Goal: Transaction & Acquisition: Download file/media

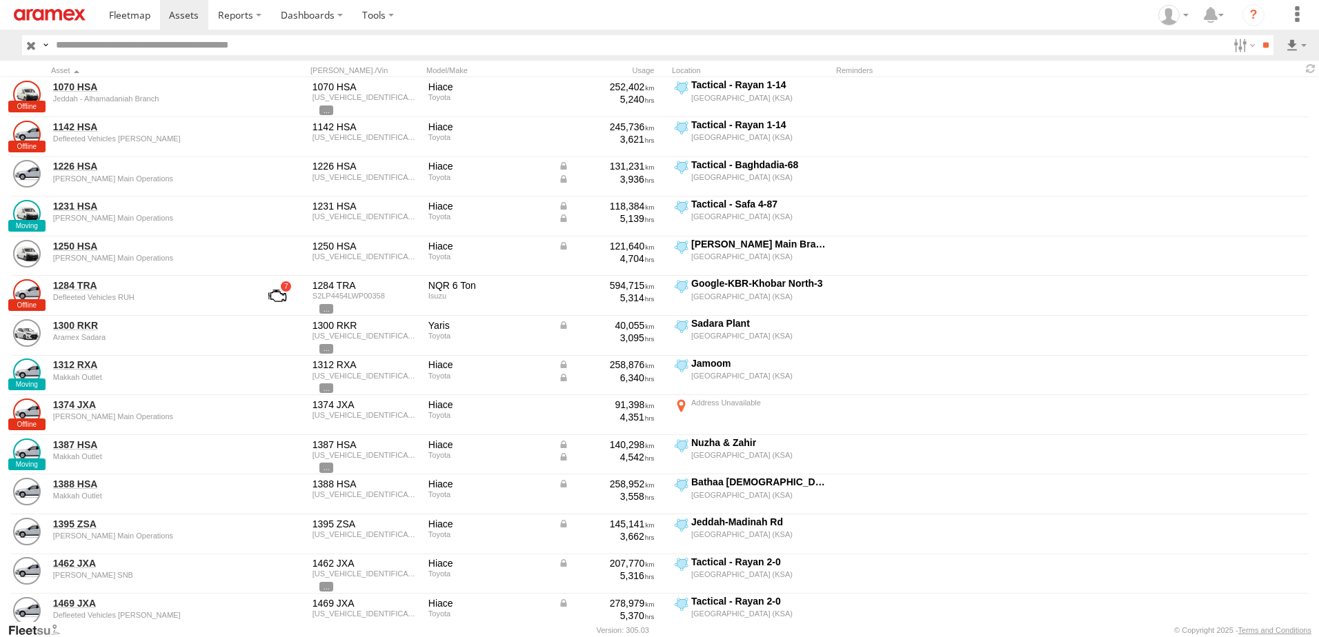
click at [153, 45] on input "text" at bounding box center [639, 45] width 1178 height 20
paste input "********"
type input "********"
click at [1242, 48] on label at bounding box center [1243, 45] width 30 height 20
click at [0, 0] on span "Review" at bounding box center [0, 0] width 0 height 0
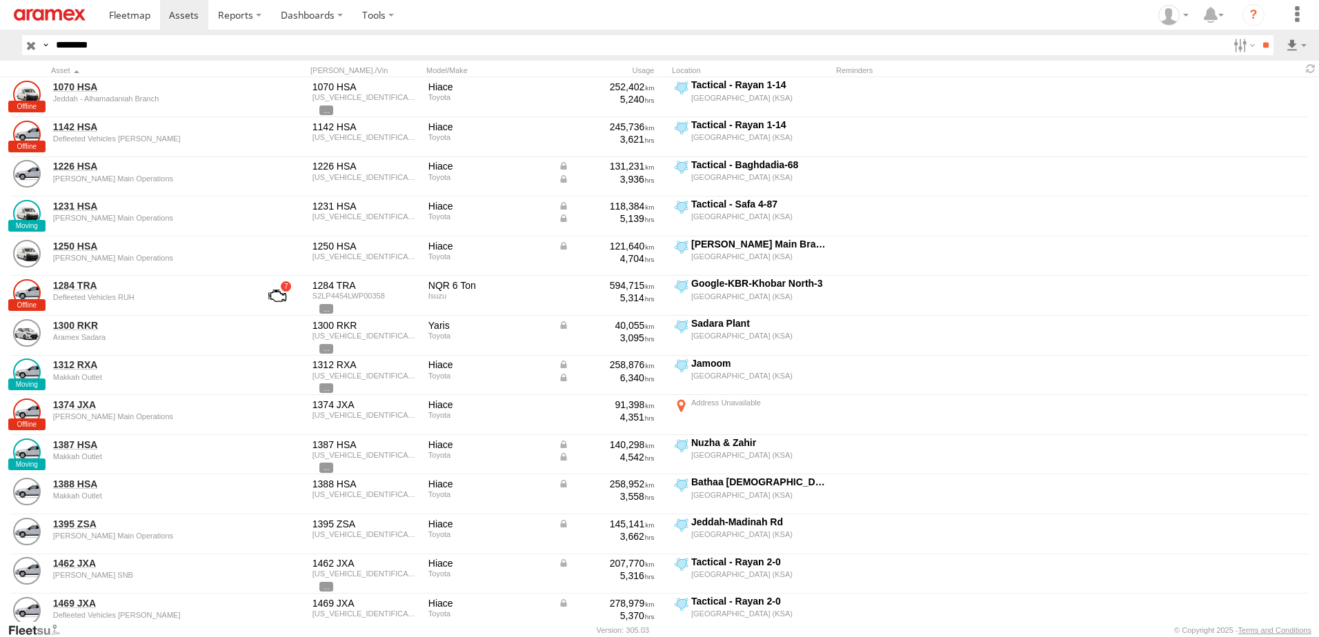
click at [0, 0] on span "Investigate" at bounding box center [0, 0] width 0 height 0
click at [0, 0] on span "Offline" at bounding box center [0, 0] width 0 height 0
drag, startPoint x: 1196, startPoint y: 150, endPoint x: 1191, endPoint y: 156, distance: 7.5
click at [0, 0] on span "Not Deployed" at bounding box center [0, 0] width 0 height 0
click at [0, 0] on span "Offline" at bounding box center [0, 0] width 0 height 0
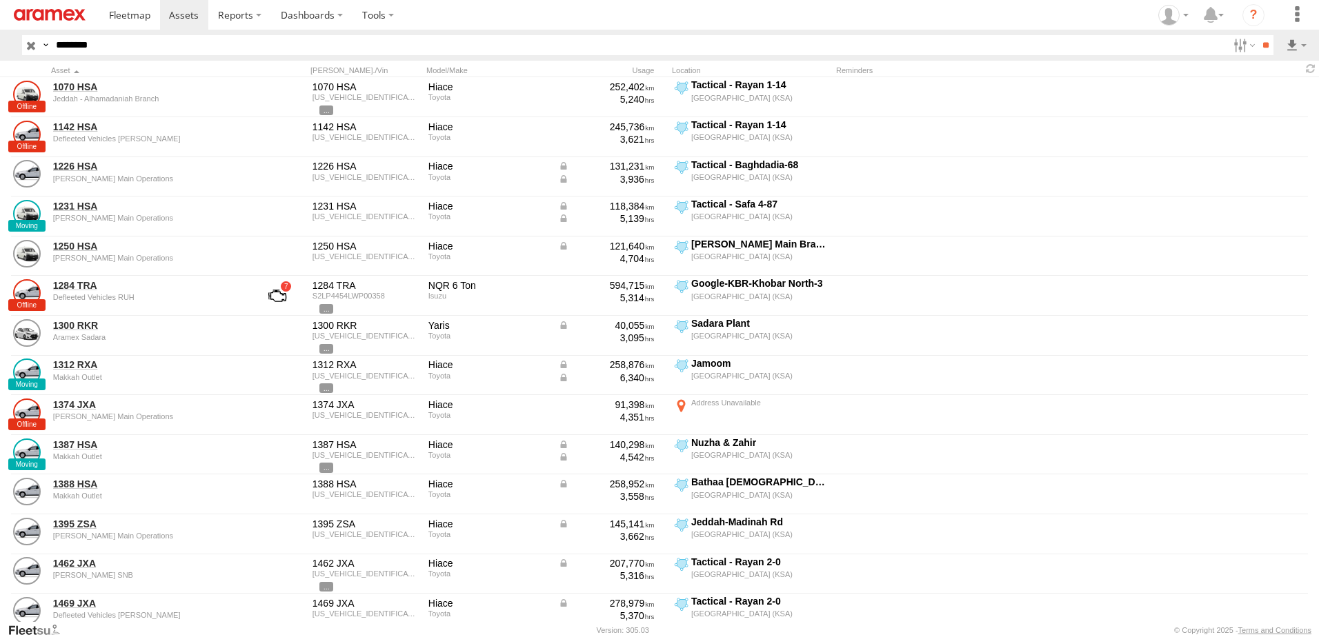
click at [1228, 55] on div "Online Review Investigate Offline Not Deployed Disabled" at bounding box center [1228, 45] width 0 height 20
click at [0, 0] on span "Disabled" at bounding box center [0, 0] width 0 height 0
click at [0, 0] on span "RUH - [GEOGRAPHIC_DATA]" at bounding box center [0, 0] width 0 height 0
click at [0, 0] on span "[PERSON_NAME]" at bounding box center [0, 0] width 0 height 0
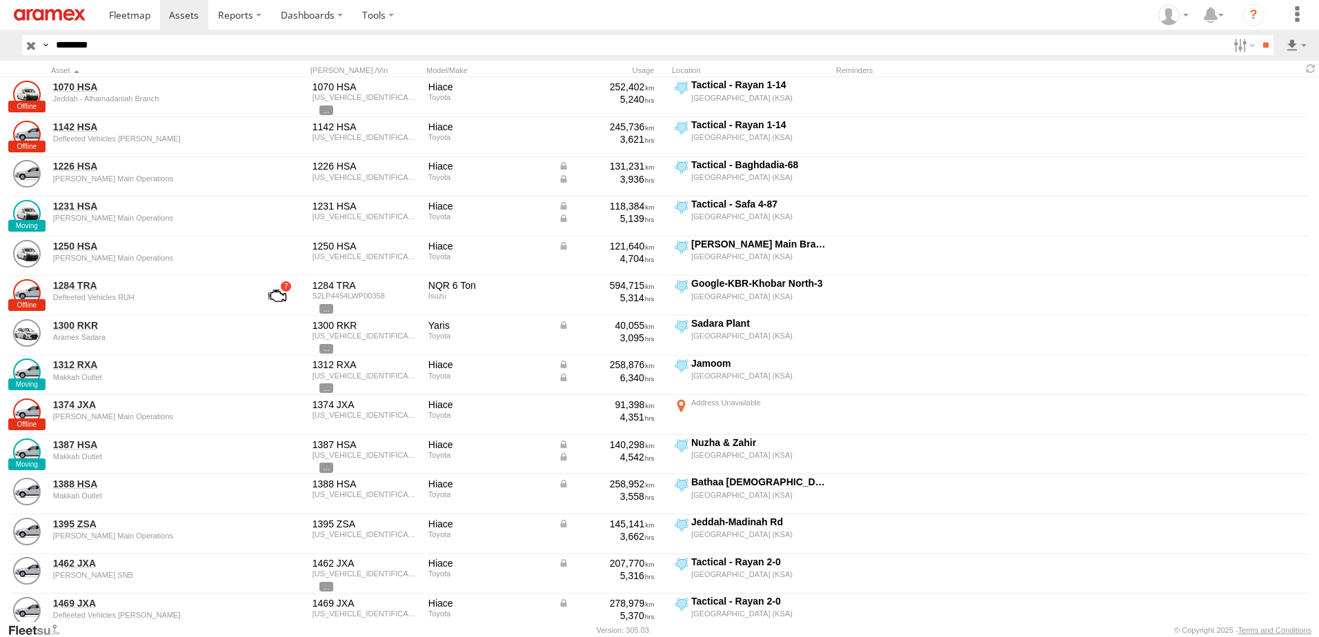
click at [0, 0] on span "Defleeted Vehicles RUH" at bounding box center [0, 0] width 0 height 0
click at [1258, 48] on input "**" at bounding box center [1266, 45] width 16 height 20
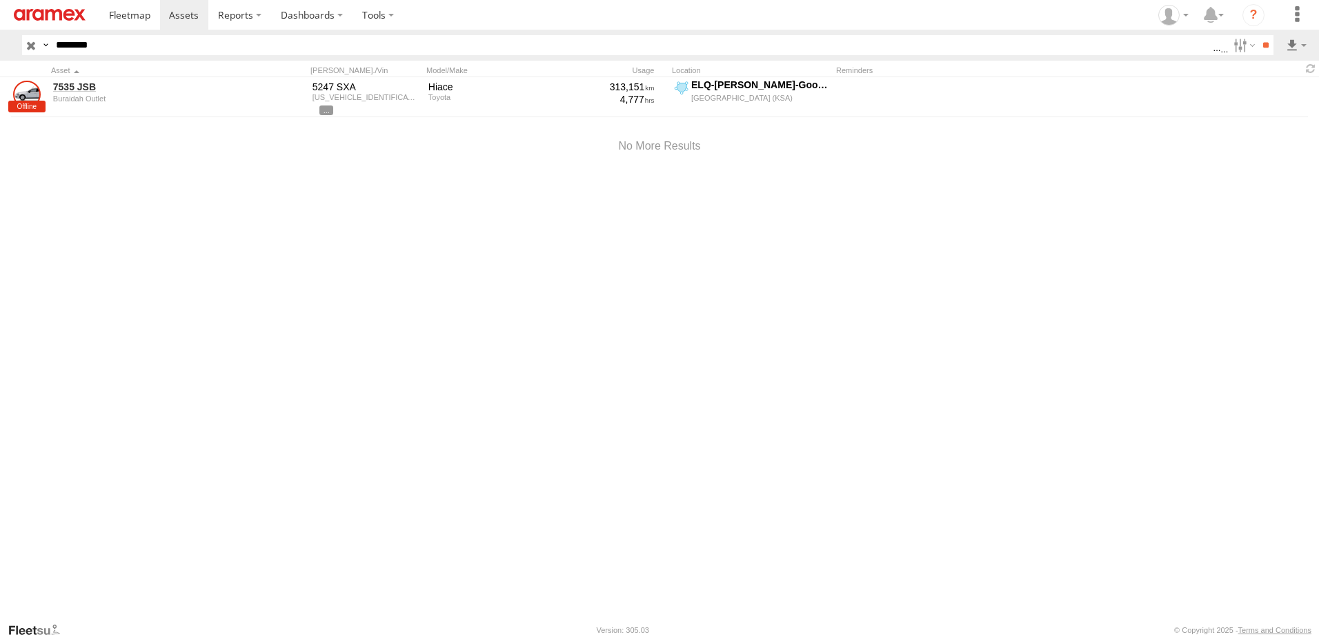
drag, startPoint x: 115, startPoint y: 43, endPoint x: 0, endPoint y: 52, distance: 115.6
click at [0, 48] on html at bounding box center [659, 318] width 1319 height 637
click at [1258, 35] on input "**" at bounding box center [1266, 45] width 16 height 20
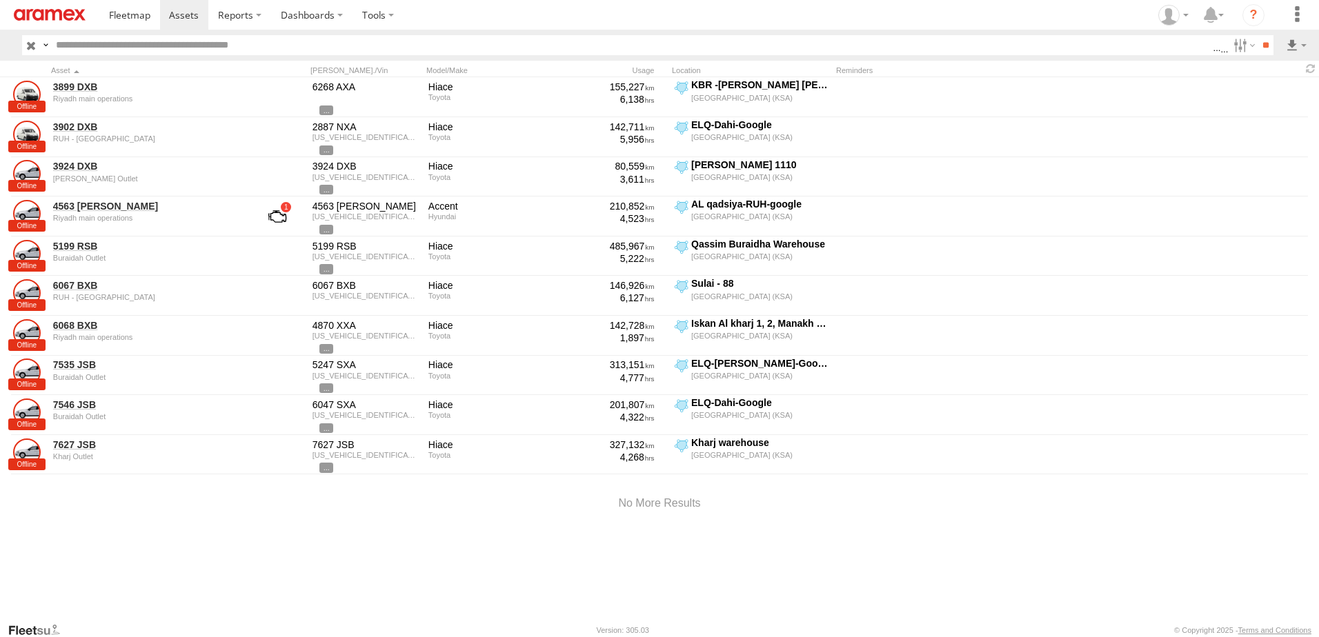
click at [88, 513] on div at bounding box center [659, 504] width 1319 height 59
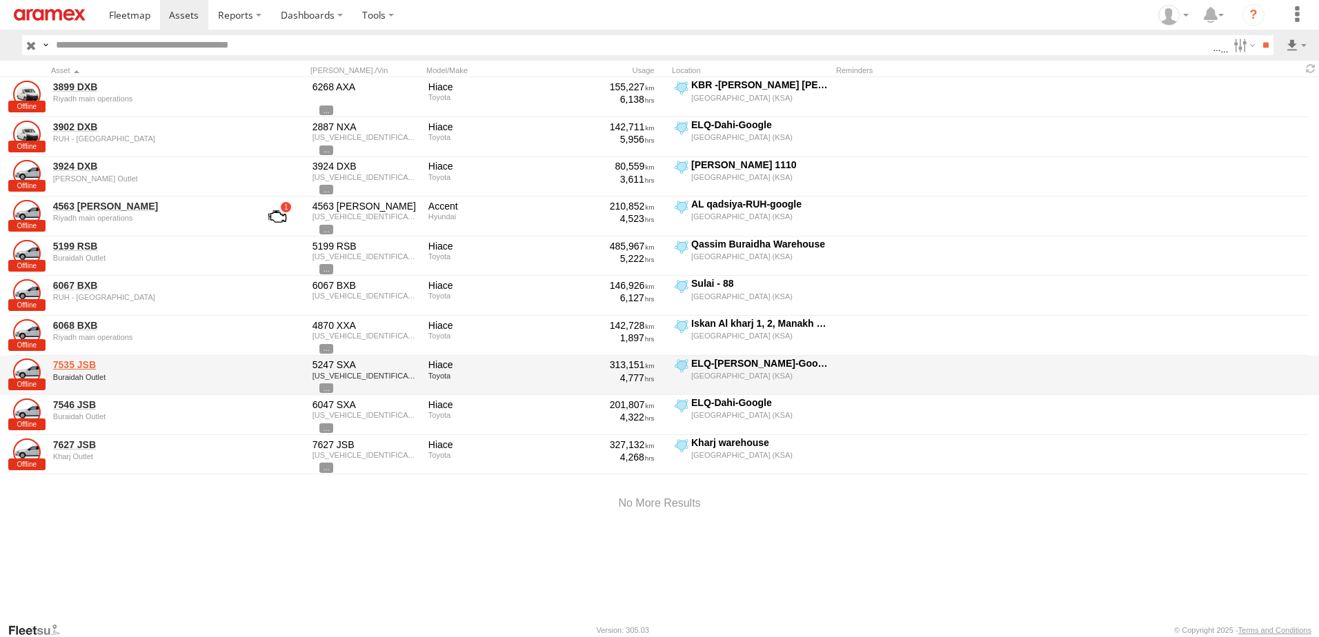
click at [79, 363] on link "7535 JSB" at bounding box center [147, 365] width 189 height 12
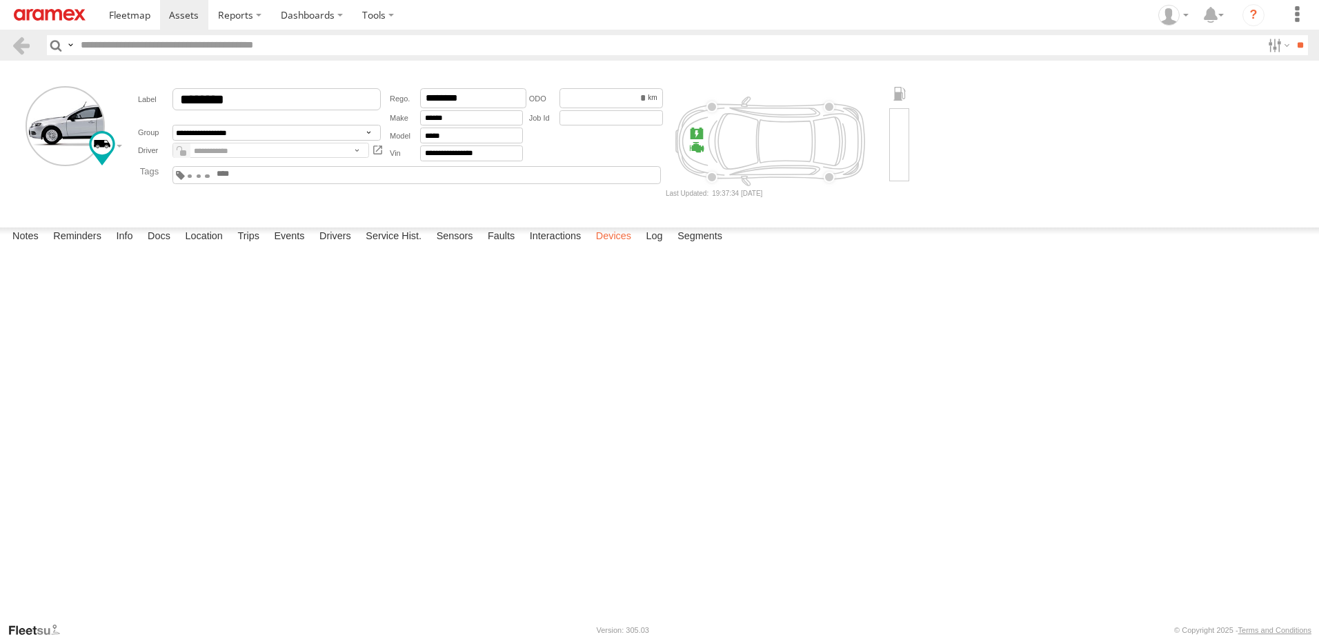
click at [614, 247] on label "Devices" at bounding box center [613, 237] width 49 height 19
click at [20, 43] on link at bounding box center [21, 45] width 20 height 20
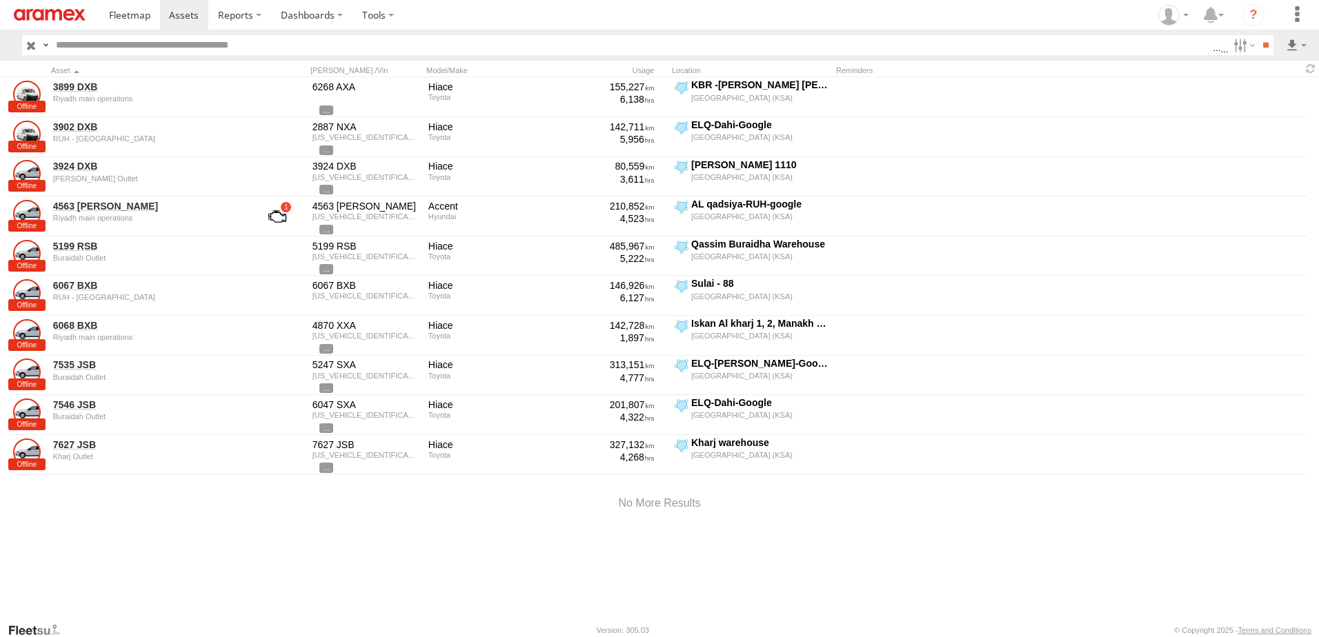
drag, startPoint x: 208, startPoint y: 533, endPoint x: 232, endPoint y: 53, distance: 480.1
click at [208, 533] on div at bounding box center [659, 504] width 1319 height 59
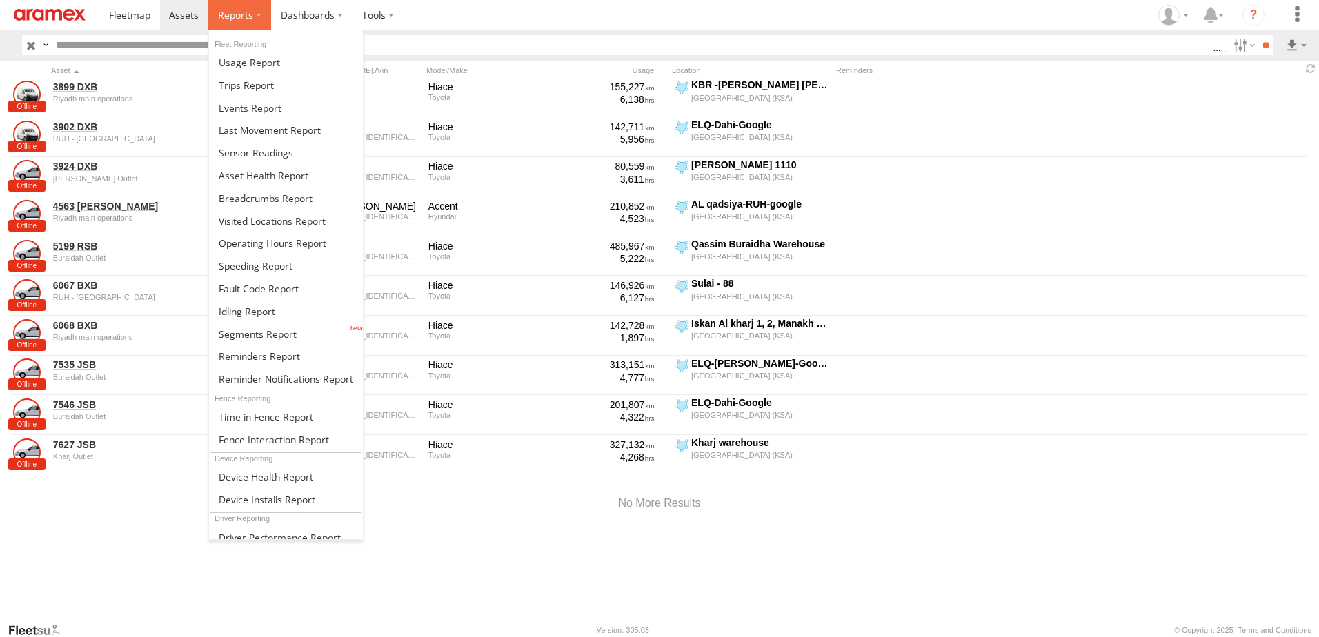
click at [256, 6] on label at bounding box center [239, 15] width 63 height 30
click at [297, 316] on link at bounding box center [286, 311] width 154 height 23
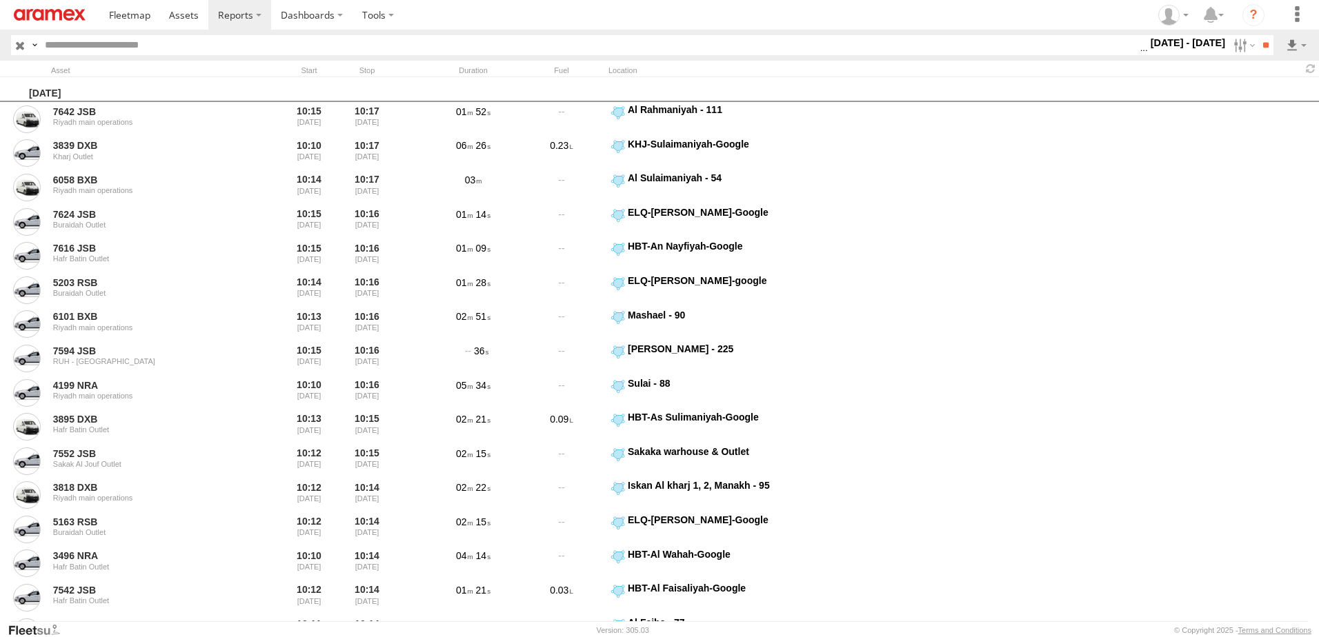
click at [1192, 55] on div "[DATE] - [DATE] S M T W T F S S M T" at bounding box center [1188, 45] width 81 height 20
click at [1196, 50] on label "1 - 18 Aug 25" at bounding box center [1188, 42] width 81 height 15
click at [0, 0] on label at bounding box center [0, 0] width 0 height 0
click at [0, 0] on span "> 10min" at bounding box center [0, 0] width 0 height 0
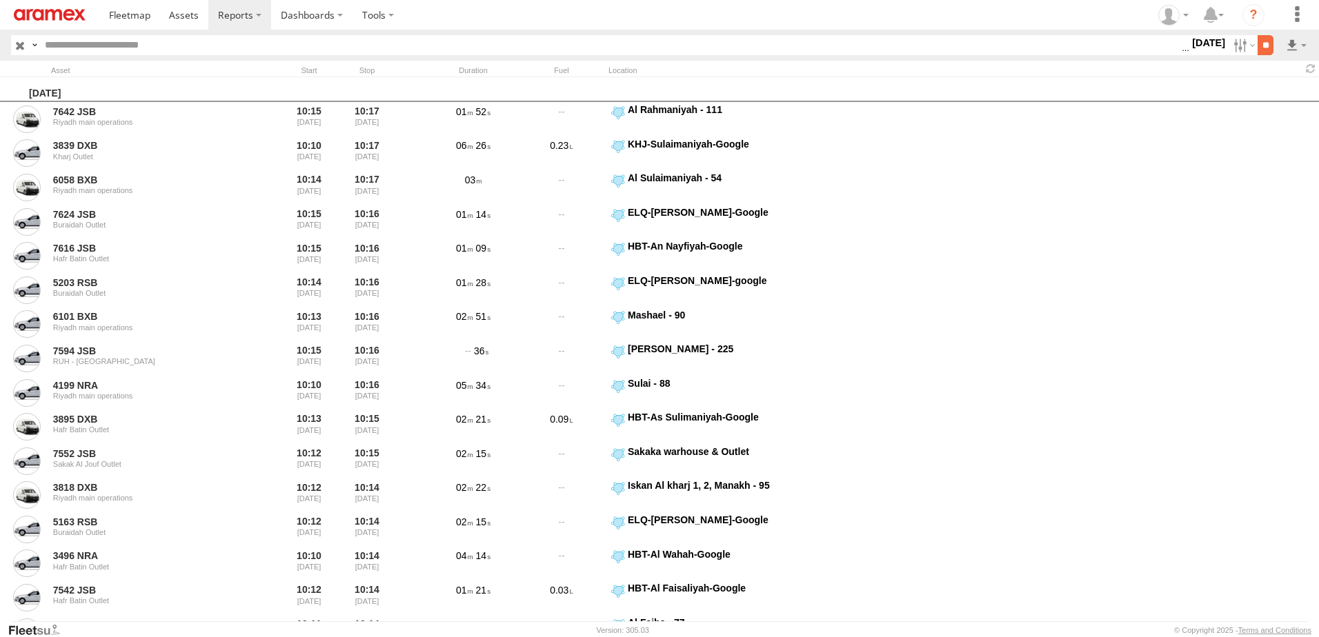
click at [1262, 43] on input "**" at bounding box center [1266, 45] width 16 height 20
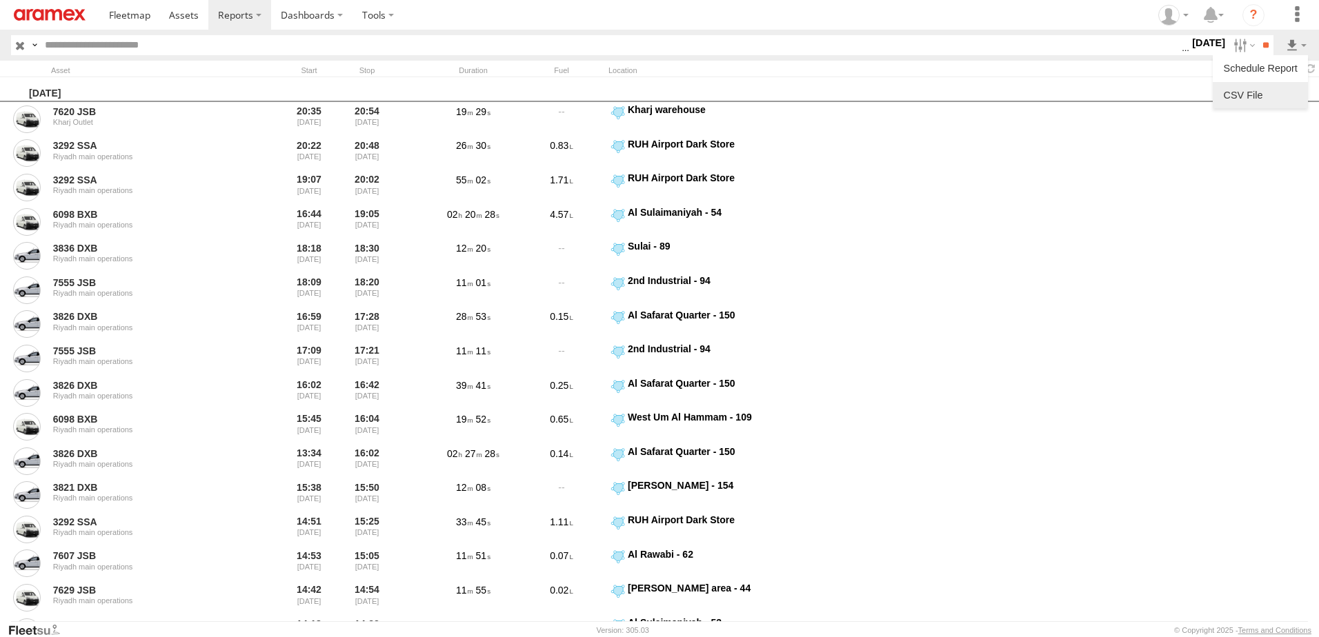
click at [1281, 89] on link at bounding box center [1260, 95] width 84 height 21
